Goal: Task Accomplishment & Management: Manage account settings

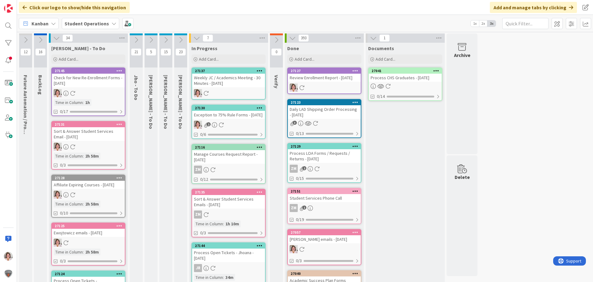
click at [245, 115] on div "Exception to 75% Rule Forms - 08/20/2025" at bounding box center [228, 115] width 73 height 8
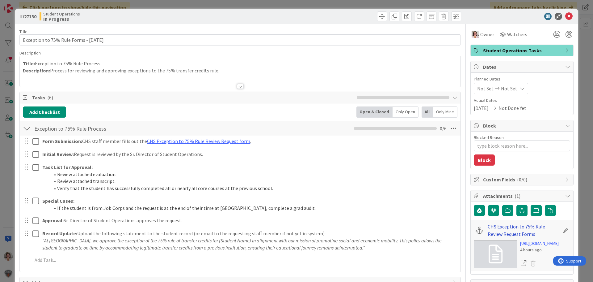
click at [514, 227] on link "CHS Exception to 75% Rule Review Request Forms" at bounding box center [524, 229] width 72 height 15
click at [566, 14] on icon at bounding box center [569, 16] width 7 height 7
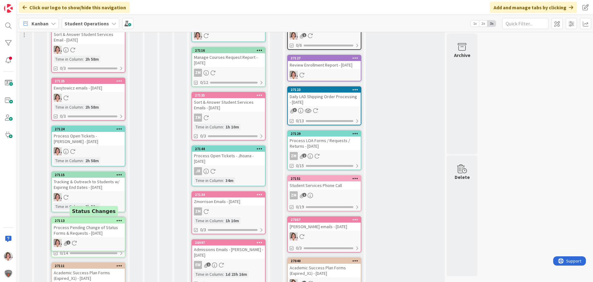
scroll to position [101, 0]
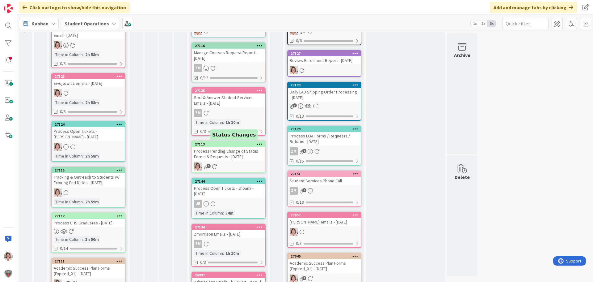
click at [223, 164] on div "1" at bounding box center [228, 166] width 73 height 8
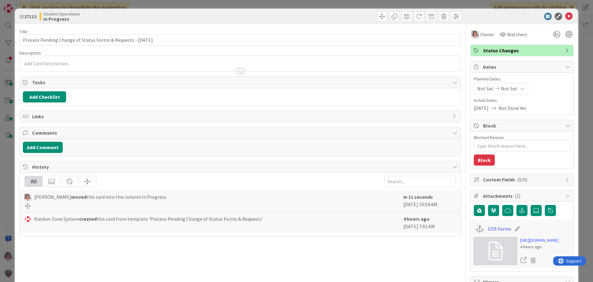
click at [494, 228] on link "COS Forms" at bounding box center [499, 228] width 23 height 7
click at [566, 16] on icon at bounding box center [569, 16] width 7 height 7
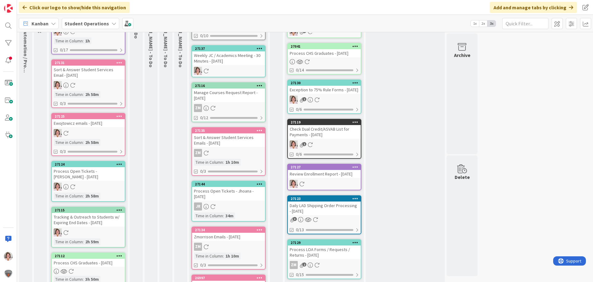
scroll to position [62, 0]
click at [357, 45] on icon at bounding box center [356, 46] width 6 height 4
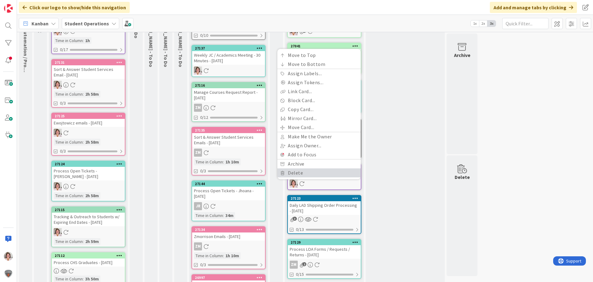
click at [314, 175] on link "Delete" at bounding box center [319, 172] width 83 height 9
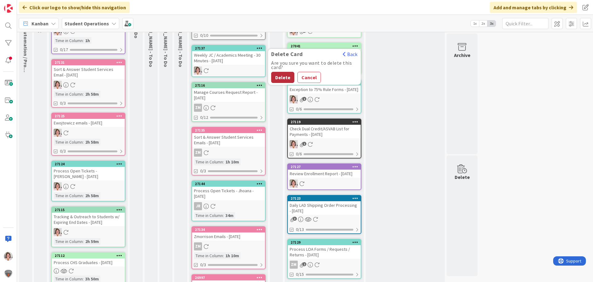
click at [284, 75] on button "Delete" at bounding box center [282, 77] width 23 height 11
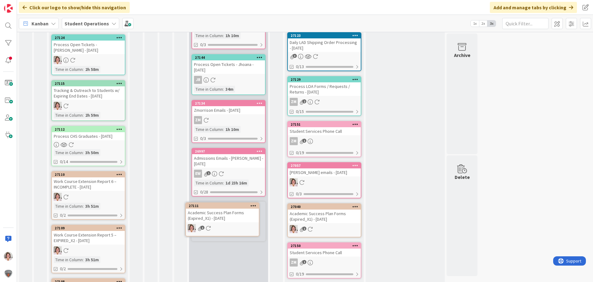
scroll to position [189, 0]
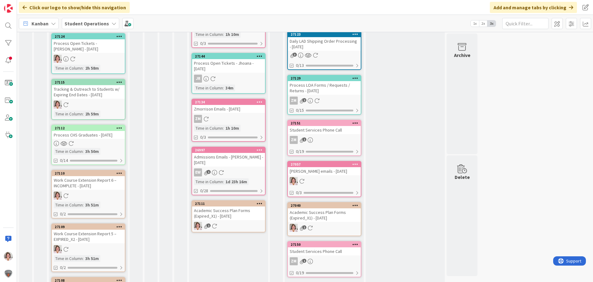
click at [233, 209] on div "Academic Success Plan Forms (Expired_X1) - 08/20/2025" at bounding box center [228, 213] width 73 height 14
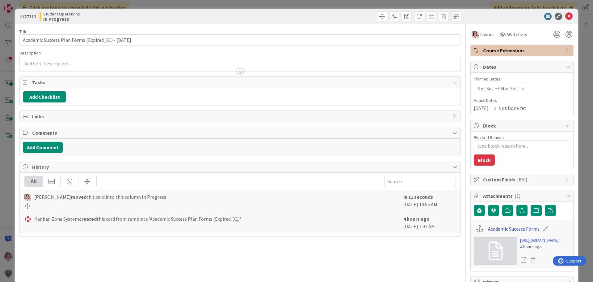
click at [509, 227] on link "Academic Success Forms" at bounding box center [514, 228] width 52 height 7
click at [567, 13] on icon at bounding box center [569, 16] width 7 height 7
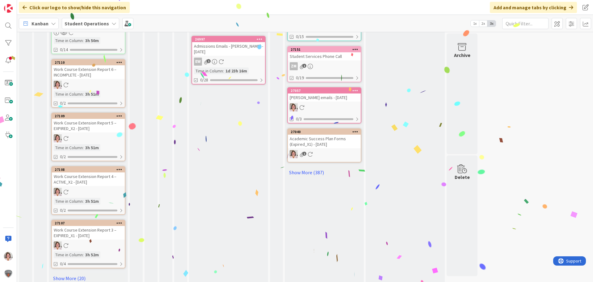
scroll to position [309, 0]
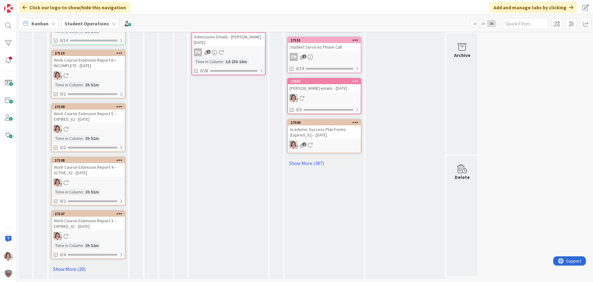
click at [67, 269] on link "Show More (20)" at bounding box center [88, 269] width 74 height 10
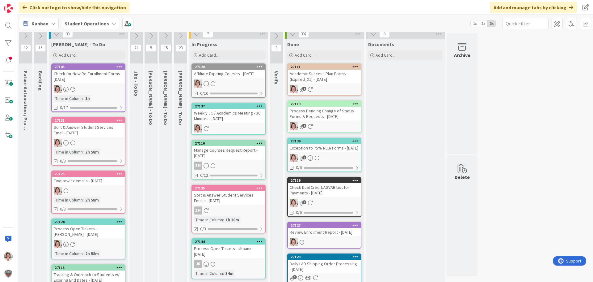
scroll to position [0, 0]
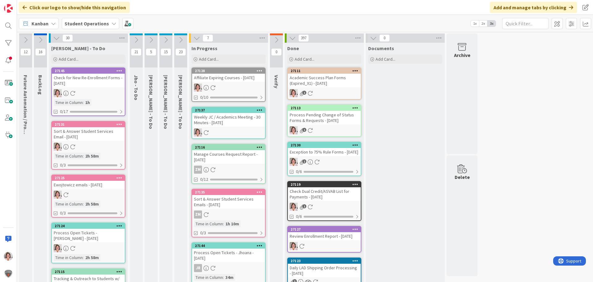
click at [93, 88] on link "27145 Check for New Re-Enrollment Forms - 08/20/2025 Time in Column : 1h 0/17" at bounding box center [88, 91] width 74 height 49
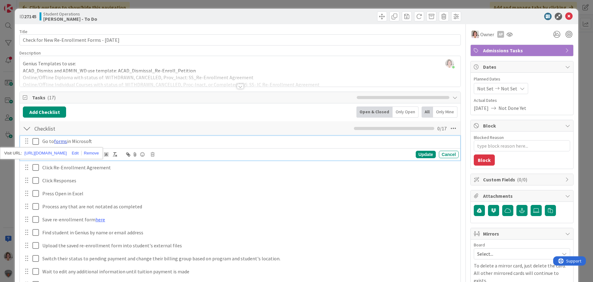
click at [62, 142] on link "forms" at bounding box center [60, 141] width 13 height 6
click at [226, 227] on div "Find student in Genius by name or email address" at bounding box center [249, 232] width 419 height 11
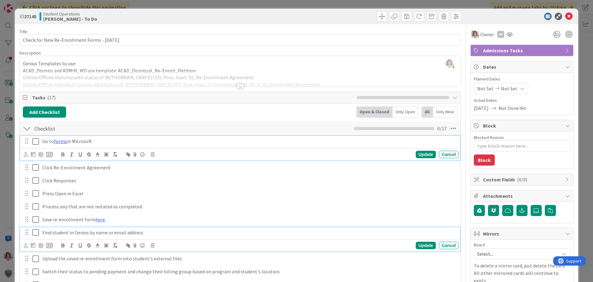
click at [61, 141] on link "forms" at bounding box center [60, 141] width 13 height 6
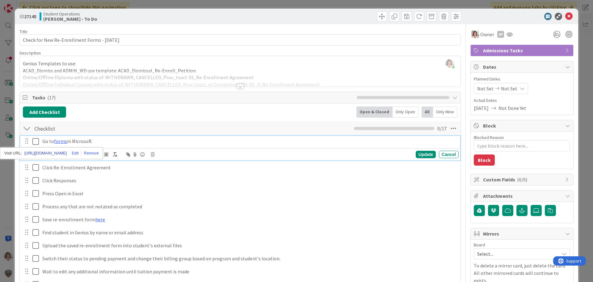
click at [59, 154] on link "https://forms.office.com/Pages/DesignPageV2.aspx?analysis=true&tab=0&prevsubpag…" at bounding box center [45, 153] width 42 height 8
click at [263, 215] on div "Save re-enrollment form here" at bounding box center [249, 219] width 419 height 11
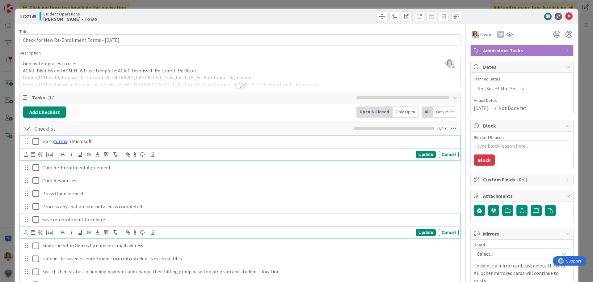
click at [34, 141] on icon at bounding box center [36, 141] width 9 height 7
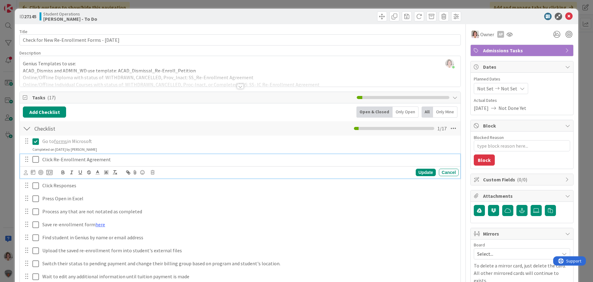
click at [33, 155] on icon at bounding box center [36, 158] width 9 height 7
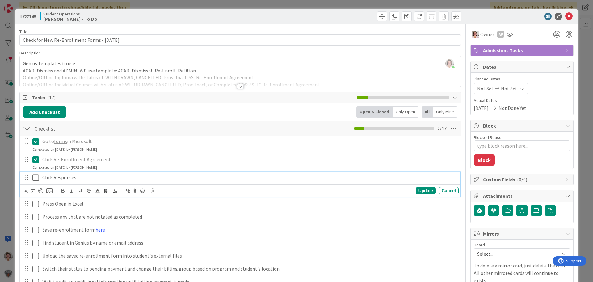
click at [35, 177] on icon at bounding box center [36, 177] width 9 height 7
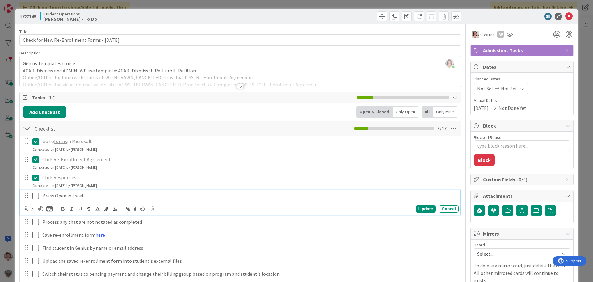
click at [37, 198] on icon at bounding box center [36, 195] width 9 height 7
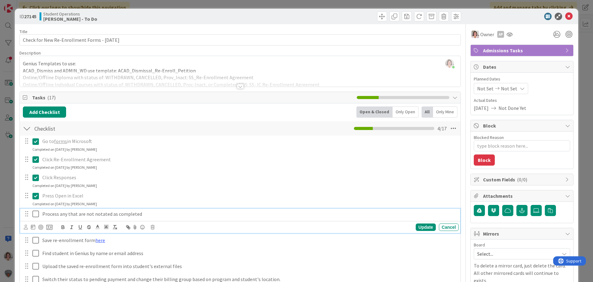
click at [33, 214] on icon at bounding box center [36, 213] width 9 height 7
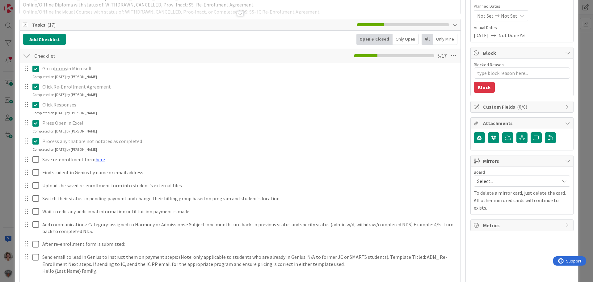
scroll to position [62, 0]
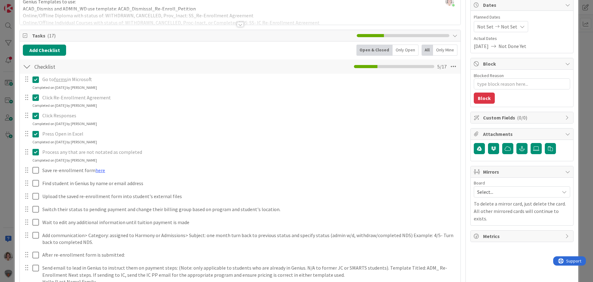
click at [35, 152] on icon at bounding box center [36, 151] width 9 height 7
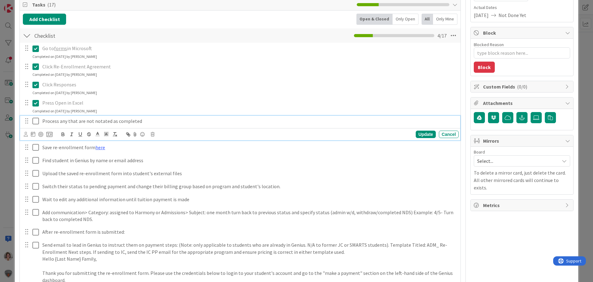
scroll to position [0, 0]
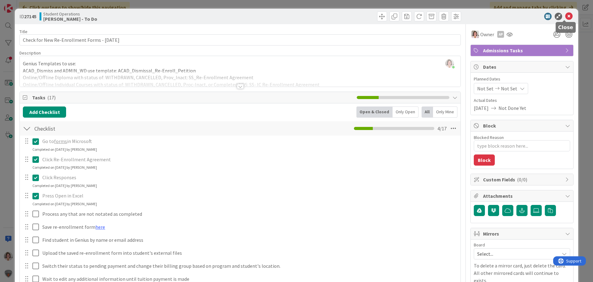
click at [566, 16] on icon at bounding box center [569, 16] width 7 height 7
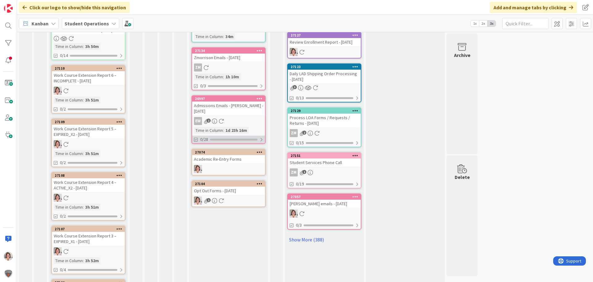
scroll to position [226, 0]
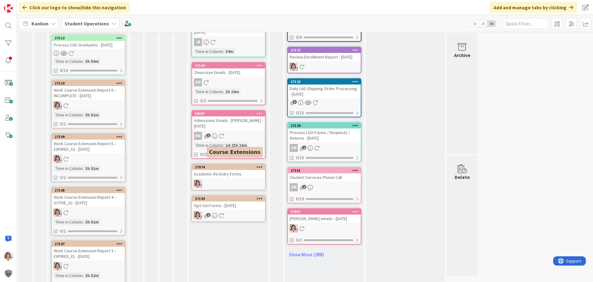
click at [224, 172] on link "27074 Academic Re-Entry Forms" at bounding box center [229, 176] width 74 height 27
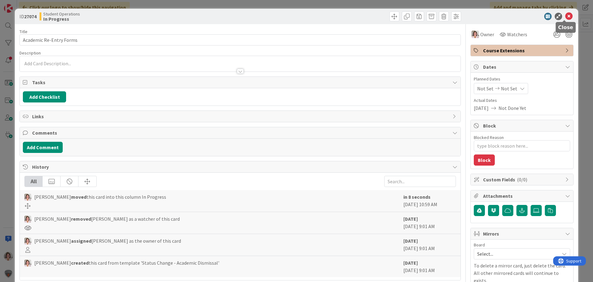
click at [568, 14] on icon at bounding box center [569, 16] width 7 height 7
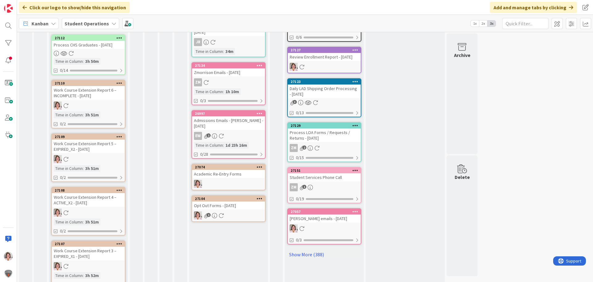
click at [245, 203] on div "Opt Out Forms - 08/20/2025" at bounding box center [228, 205] width 73 height 8
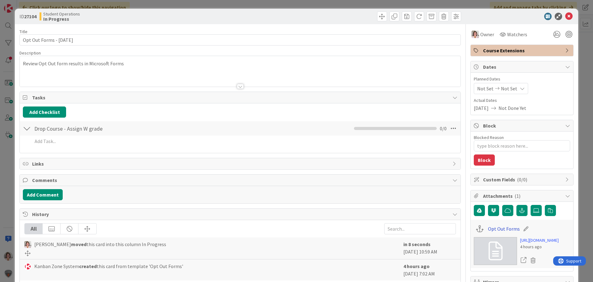
click at [503, 227] on link "Opt Out Forms" at bounding box center [504, 228] width 32 height 7
click at [566, 16] on icon at bounding box center [569, 16] width 7 height 7
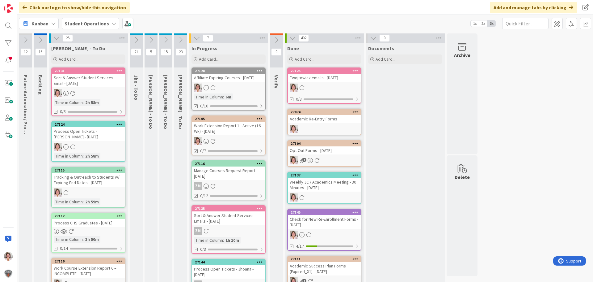
click at [80, 231] on div at bounding box center [88, 230] width 73 height 5
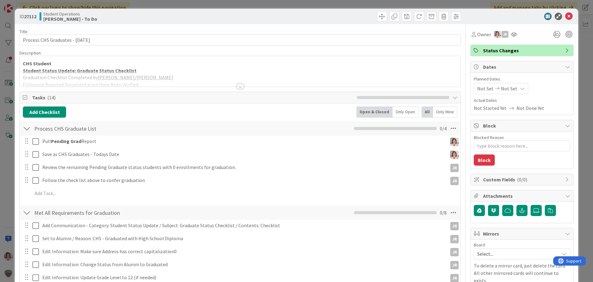
type textarea "x"
click at [566, 17] on icon at bounding box center [569, 16] width 7 height 7
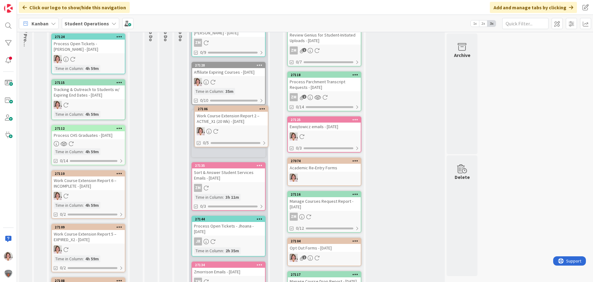
scroll to position [87, 0]
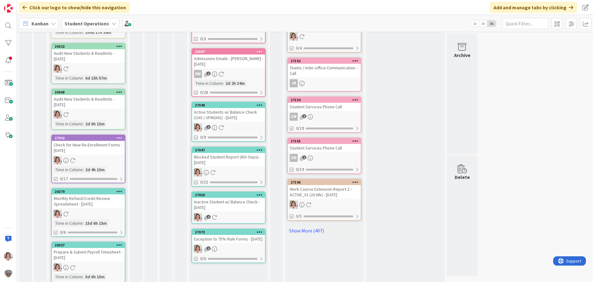
scroll to position [278, 0]
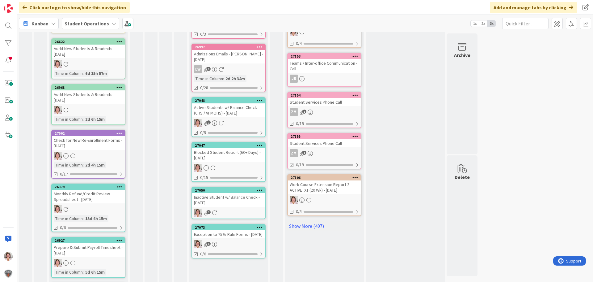
click at [249, 240] on div "1" at bounding box center [228, 244] width 73 height 8
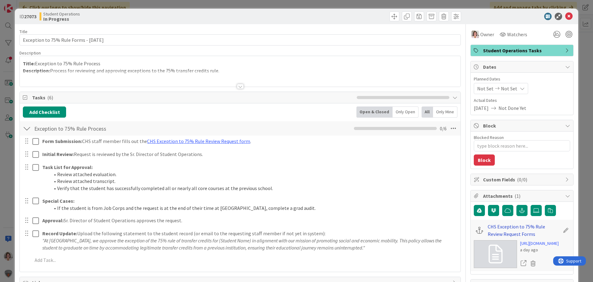
click at [492, 226] on link "CHS Exception to 75% Rule Review Request Forms" at bounding box center [524, 229] width 72 height 15
click at [566, 15] on icon at bounding box center [569, 16] width 7 height 7
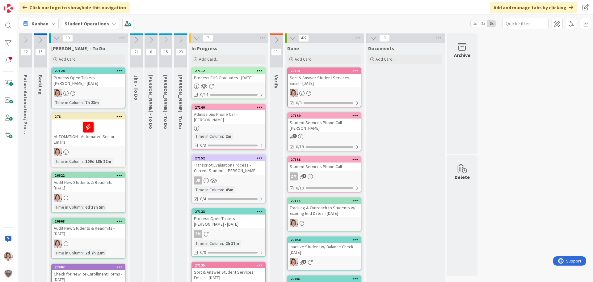
click at [242, 86] on div at bounding box center [228, 85] width 73 height 5
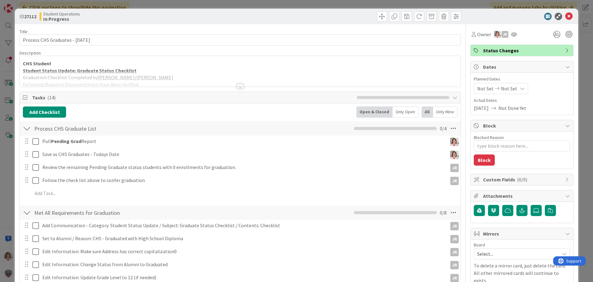
type textarea "x"
click at [238, 87] on div at bounding box center [240, 86] width 7 height 5
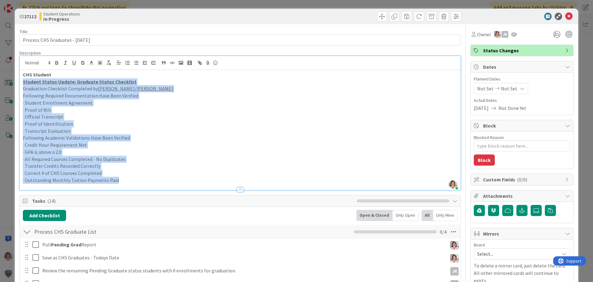
drag, startPoint x: 123, startPoint y: 179, endPoint x: 14, endPoint y: 83, distance: 146.0
click at [14, 83] on div "ID 27112 Student Operations In Progress Title 34 / 128 Process CHS Graduates - …" at bounding box center [296, 141] width 593 height 282
copy div "Student Status Update: Graduate Status Checklist Graduation Checklist Completed…"
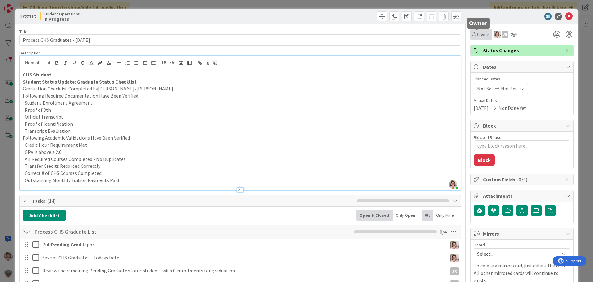
click at [483, 36] on span "Owner" at bounding box center [484, 34] width 14 height 7
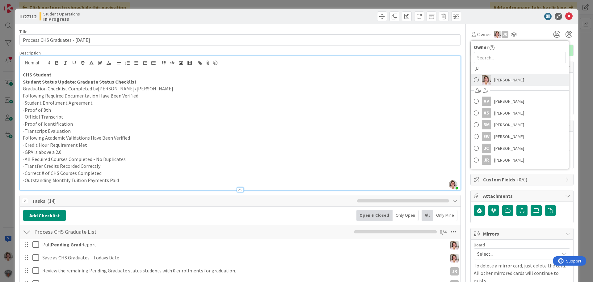
click at [498, 83] on span "Emilie Wojtowicz" at bounding box center [509, 79] width 30 height 9
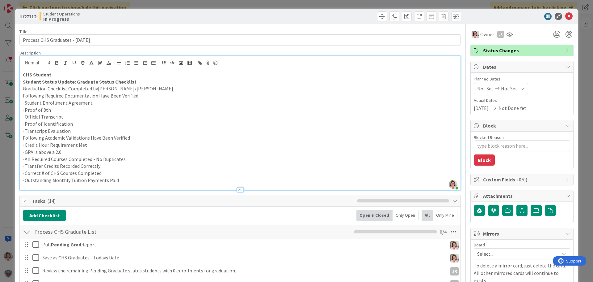
type textarea "x"
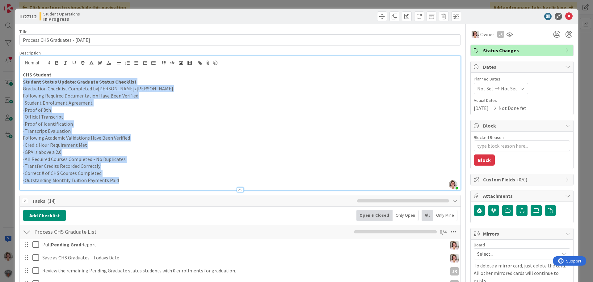
drag, startPoint x: 123, startPoint y: 182, endPoint x: 21, endPoint y: 81, distance: 143.8
click at [21, 81] on div "CHS Student Student Status Update: Graduate Status Checklist Graduation Checkli…" at bounding box center [240, 130] width 441 height 120
copy div "Student Status Update: Graduate Status Checklist Graduation Checklist Completed…"
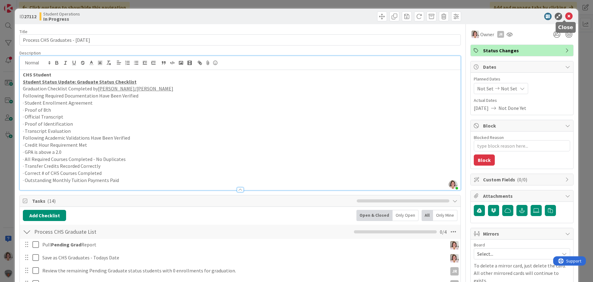
click at [566, 15] on icon at bounding box center [569, 16] width 7 height 7
